Goal: Understand process/instructions

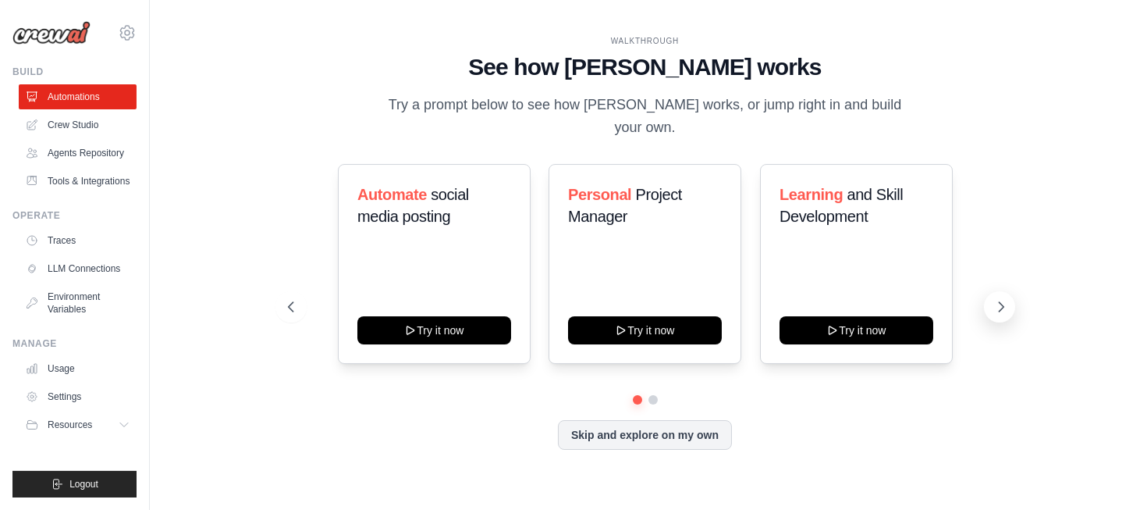
click at [999, 299] on icon at bounding box center [1002, 307] width 16 height 16
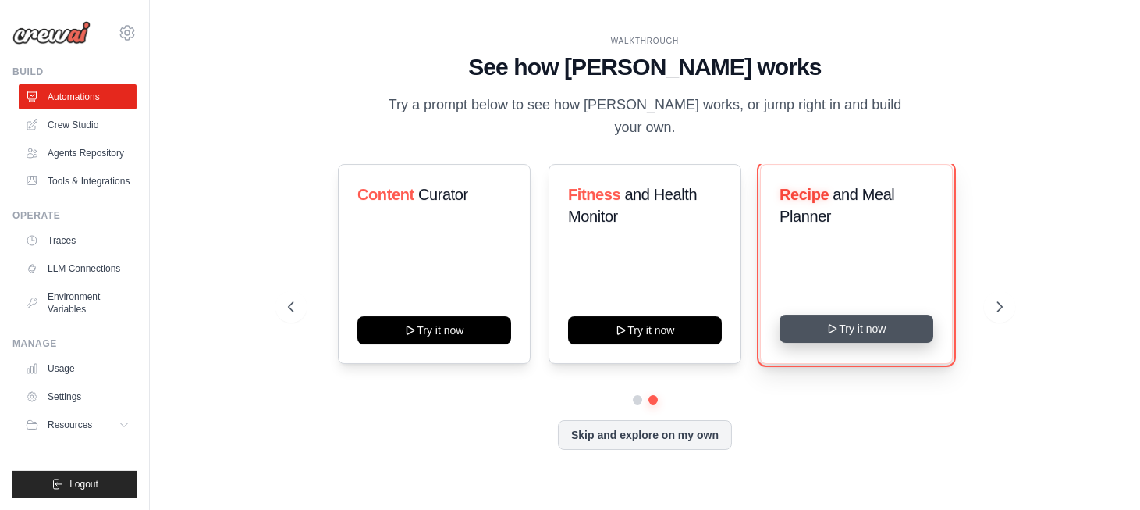
click at [854, 326] on button "Try it now" at bounding box center [857, 329] width 154 height 28
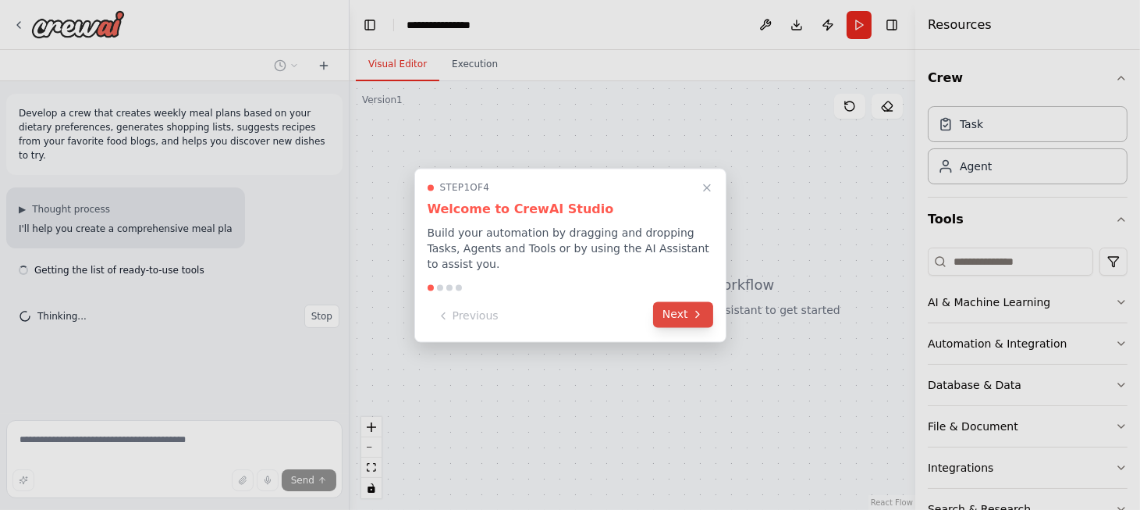
click at [689, 306] on button "Next" at bounding box center [683, 314] width 60 height 26
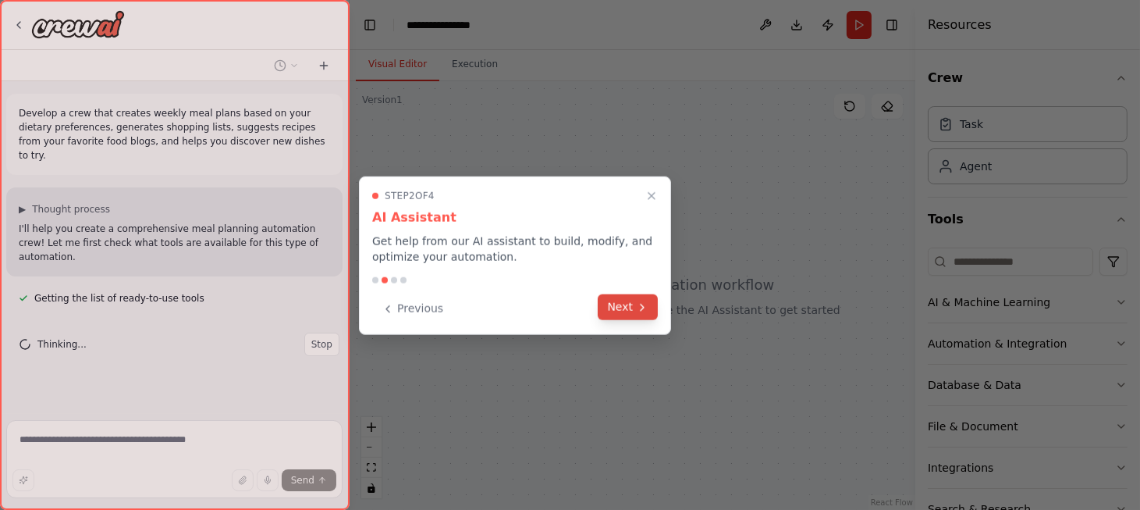
click at [603, 312] on button "Next" at bounding box center [628, 307] width 60 height 26
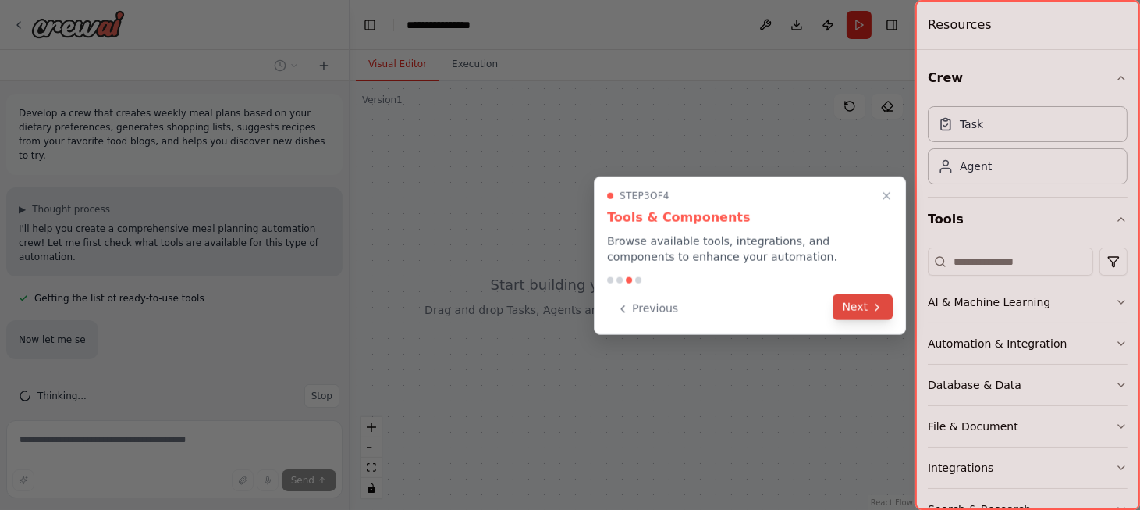
scroll to position [20, 0]
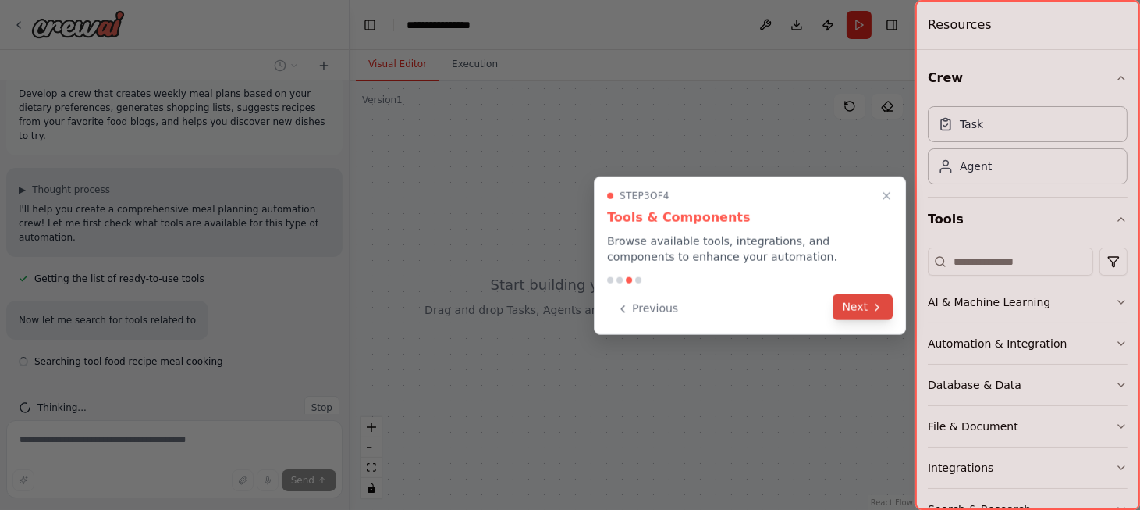
click at [842, 306] on button "Next" at bounding box center [864, 307] width 60 height 26
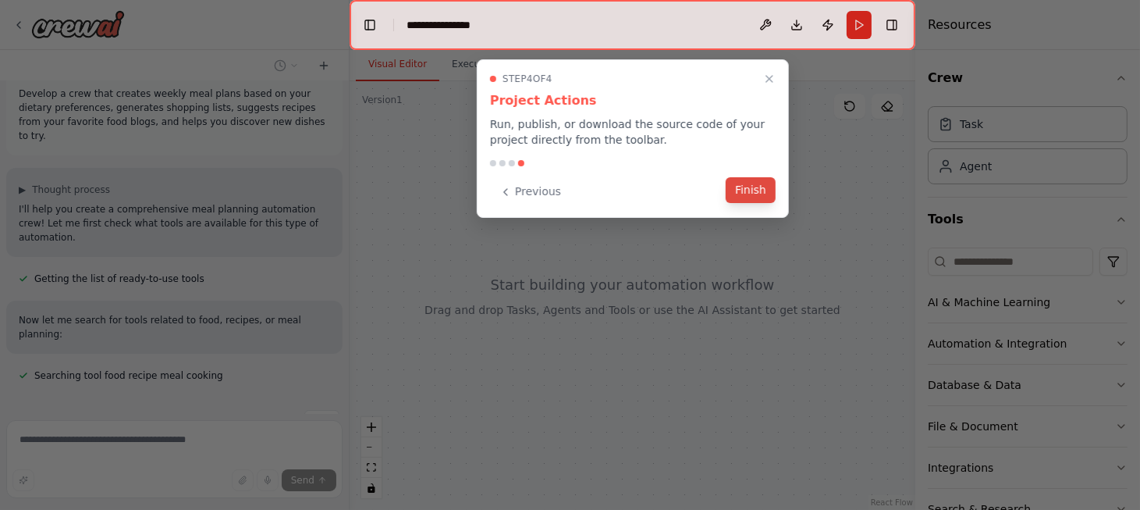
click at [743, 193] on button "Finish" at bounding box center [751, 190] width 50 height 26
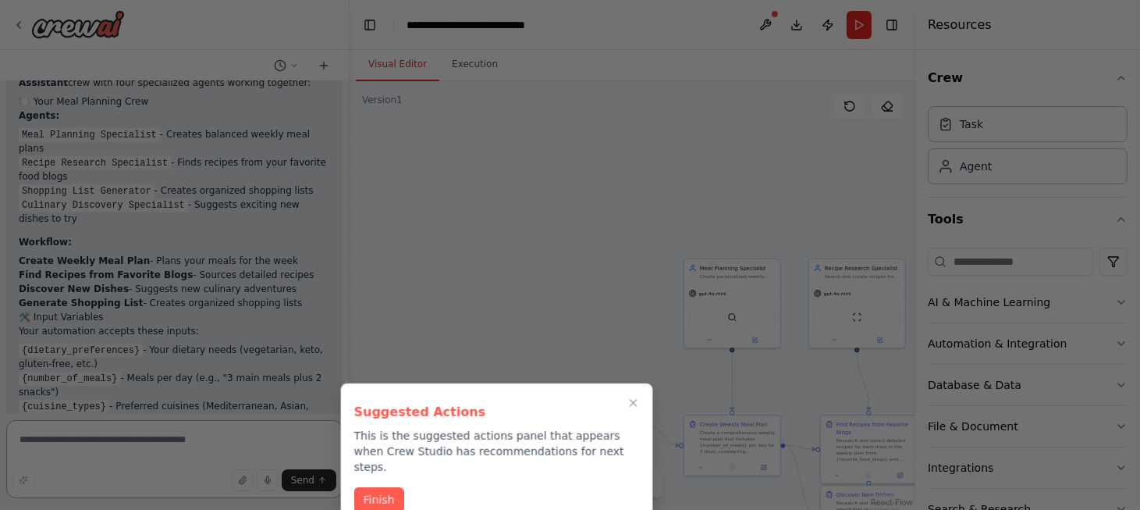
scroll to position [1789, 0]
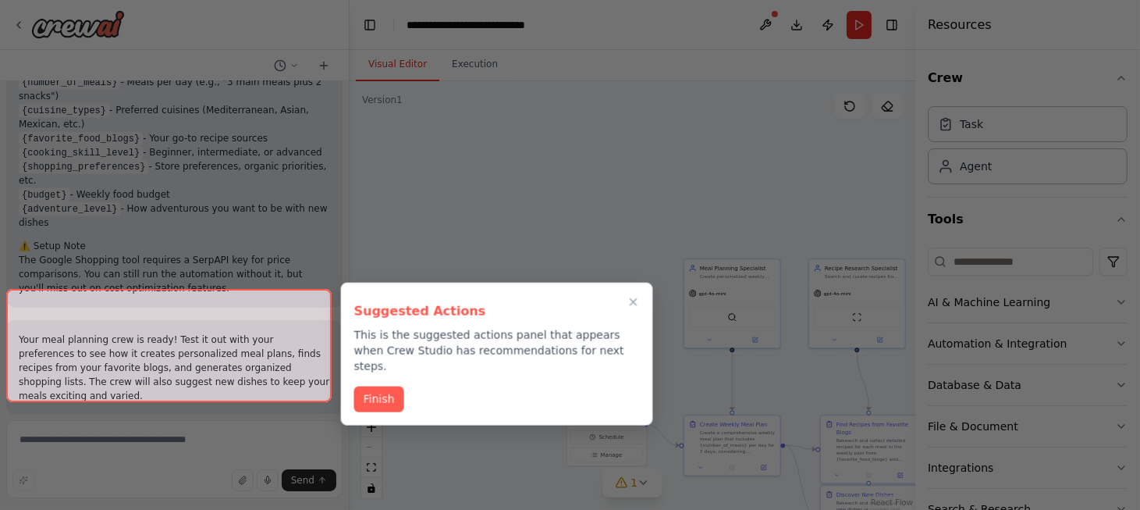
click at [226, 373] on div at bounding box center [169, 345] width 326 height 113
click at [229, 380] on div at bounding box center [169, 345] width 326 height 113
click at [369, 385] on button "Finish" at bounding box center [379, 398] width 50 height 26
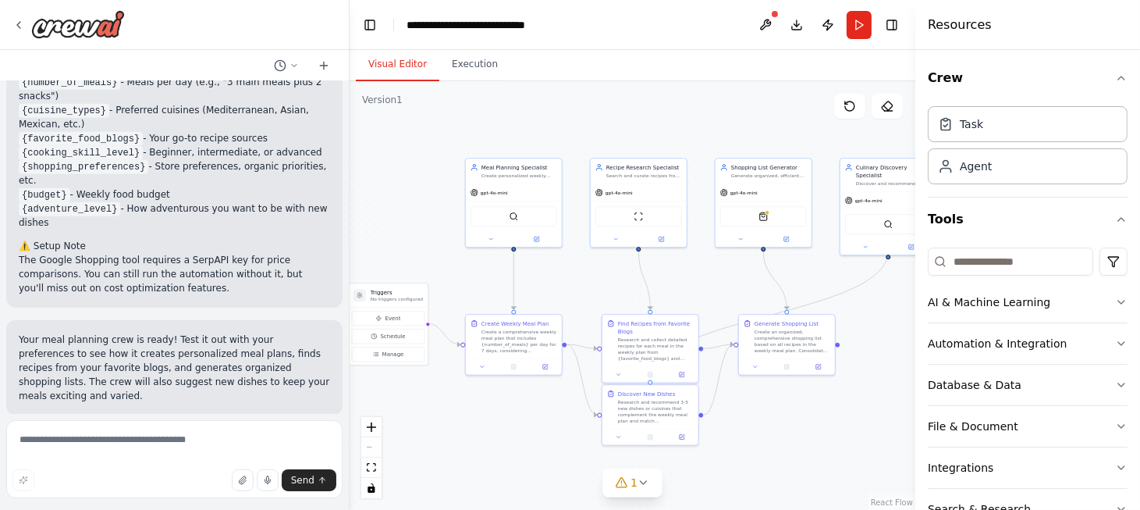
drag, startPoint x: 798, startPoint y: 396, endPoint x: 579, endPoint y: 296, distance: 240.3
click at [579, 296] on div ".deletable-edge-delete-btn { width: 20px; height: 20px; border: 0px solid #ffff…" at bounding box center [633, 295] width 566 height 429
